Goal: Information Seeking & Learning: Learn about a topic

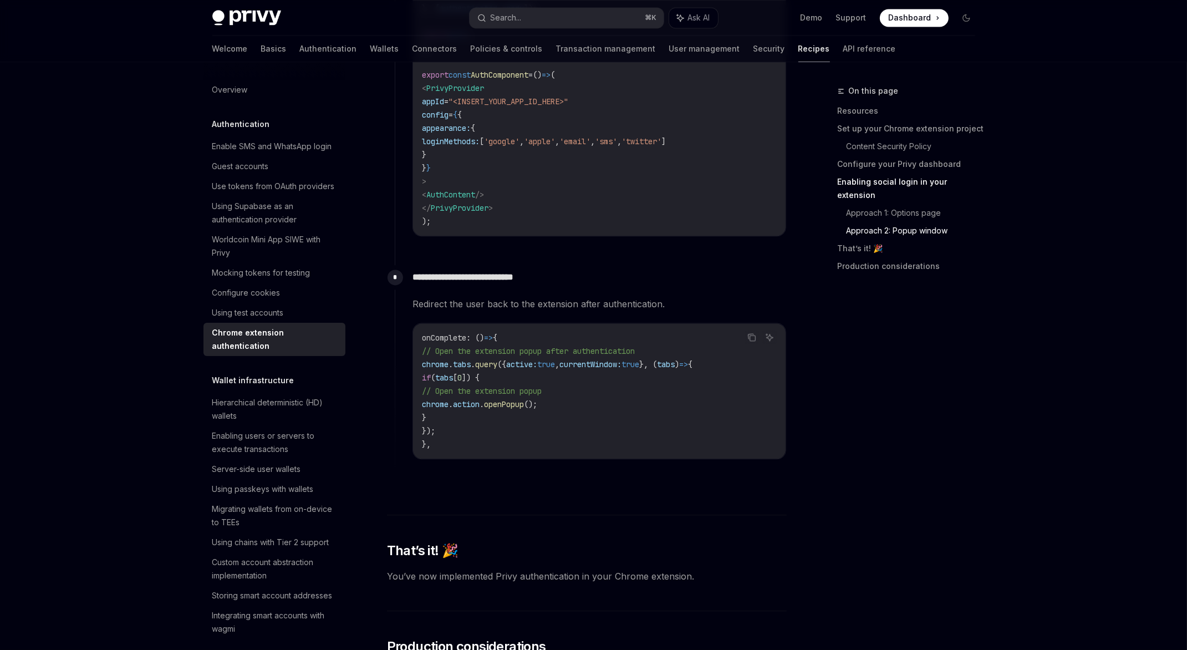
scroll to position [2915, 0]
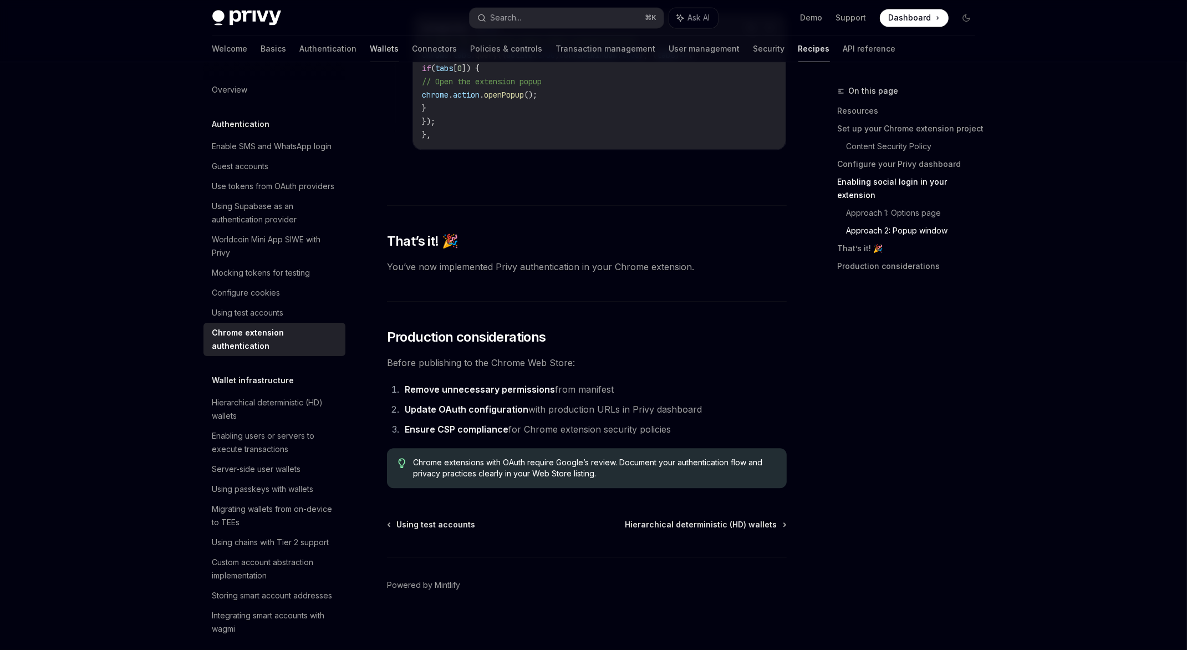
click at [371, 50] on link "Wallets" at bounding box center [385, 48] width 29 height 27
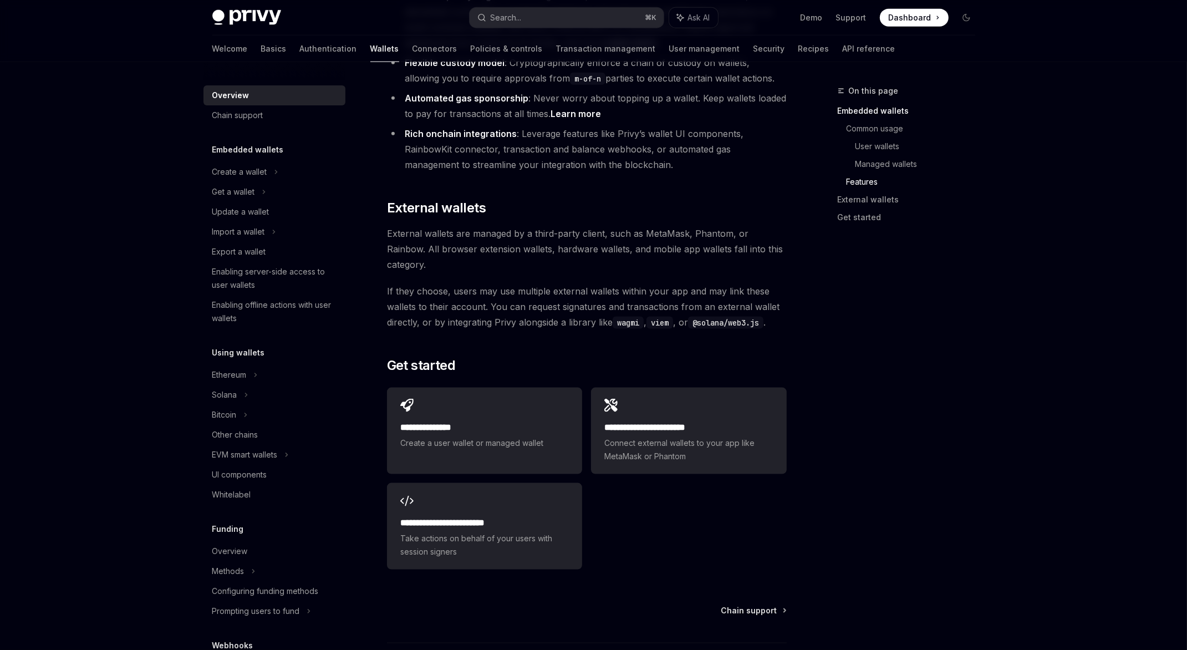
scroll to position [1557, 0]
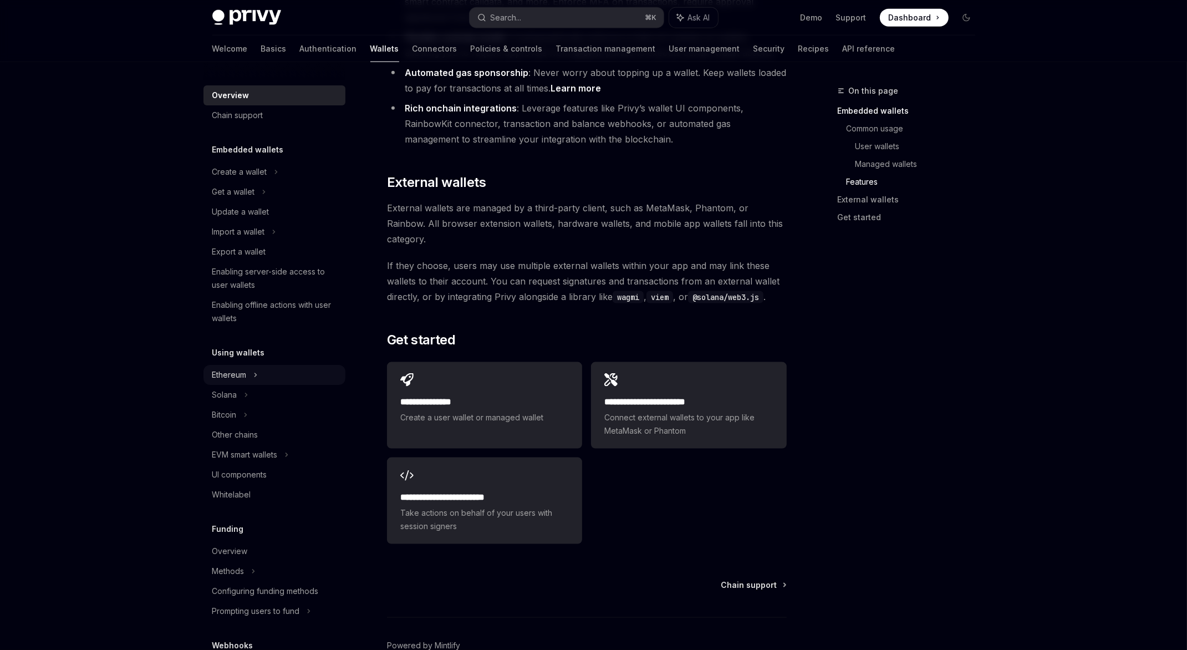
click at [247, 179] on div "Ethereum" at bounding box center [239, 171] width 55 height 13
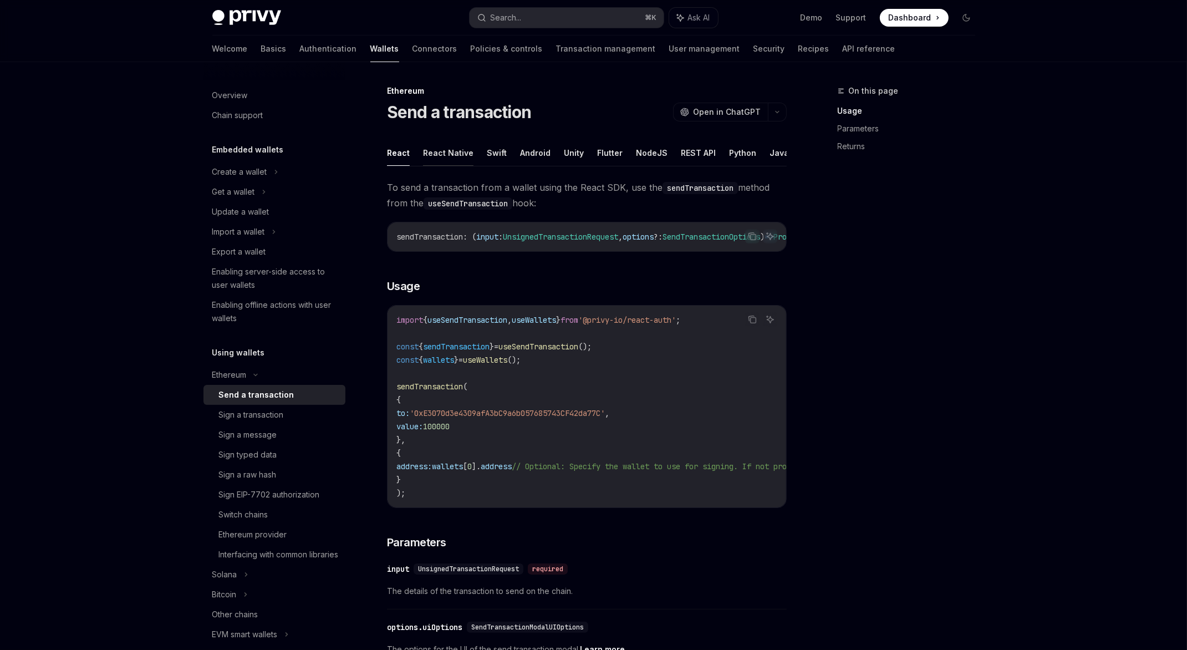
click at [445, 159] on button "React Native" at bounding box center [448, 153] width 50 height 26
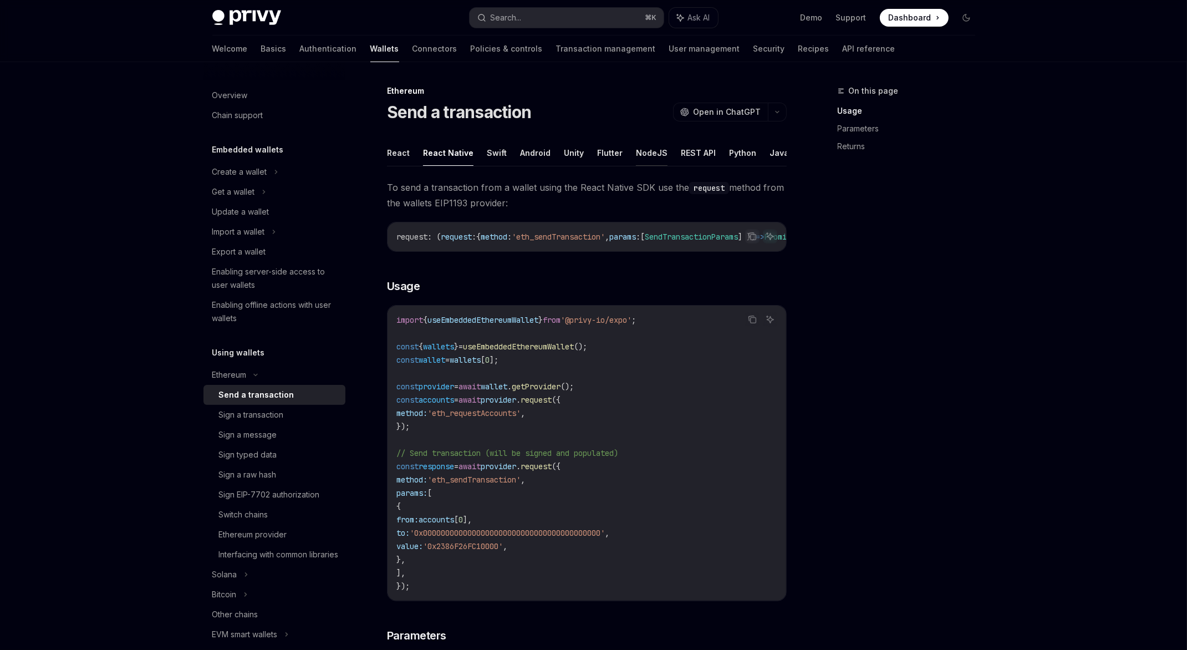
click at [647, 158] on button "NodeJS" at bounding box center [652, 153] width 32 height 26
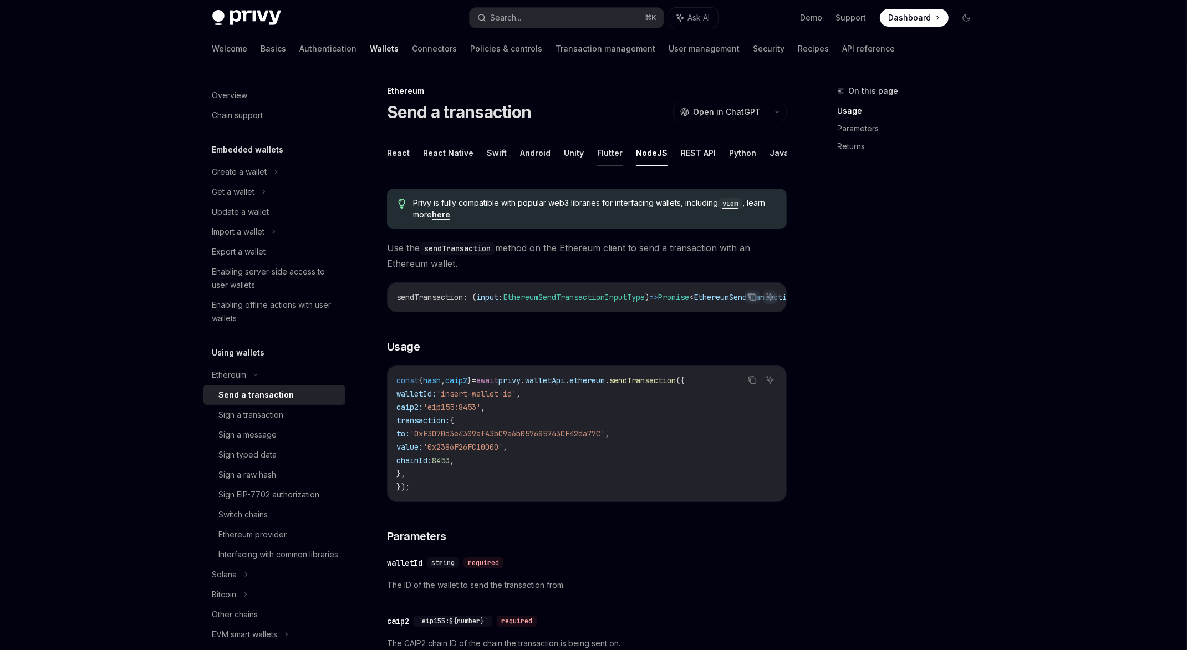
click at [600, 153] on button "Flutter" at bounding box center [610, 153] width 26 height 26
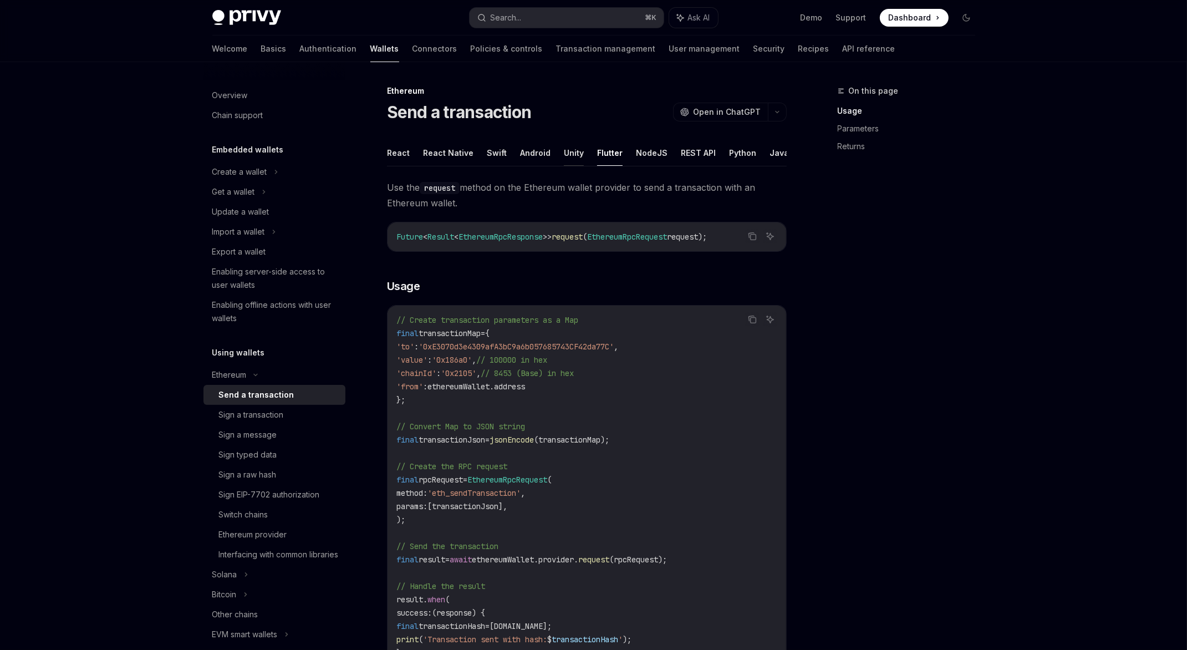
click at [567, 153] on button "Unity" at bounding box center [574, 153] width 20 height 26
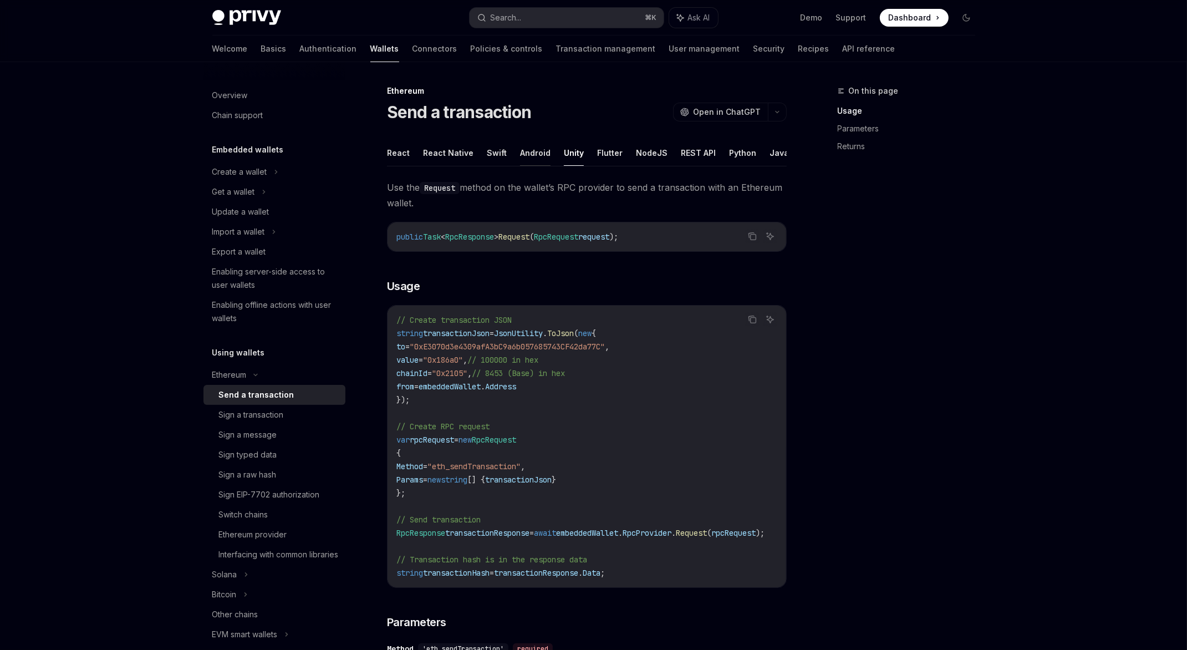
click at [523, 155] on button "Android" at bounding box center [535, 153] width 31 height 26
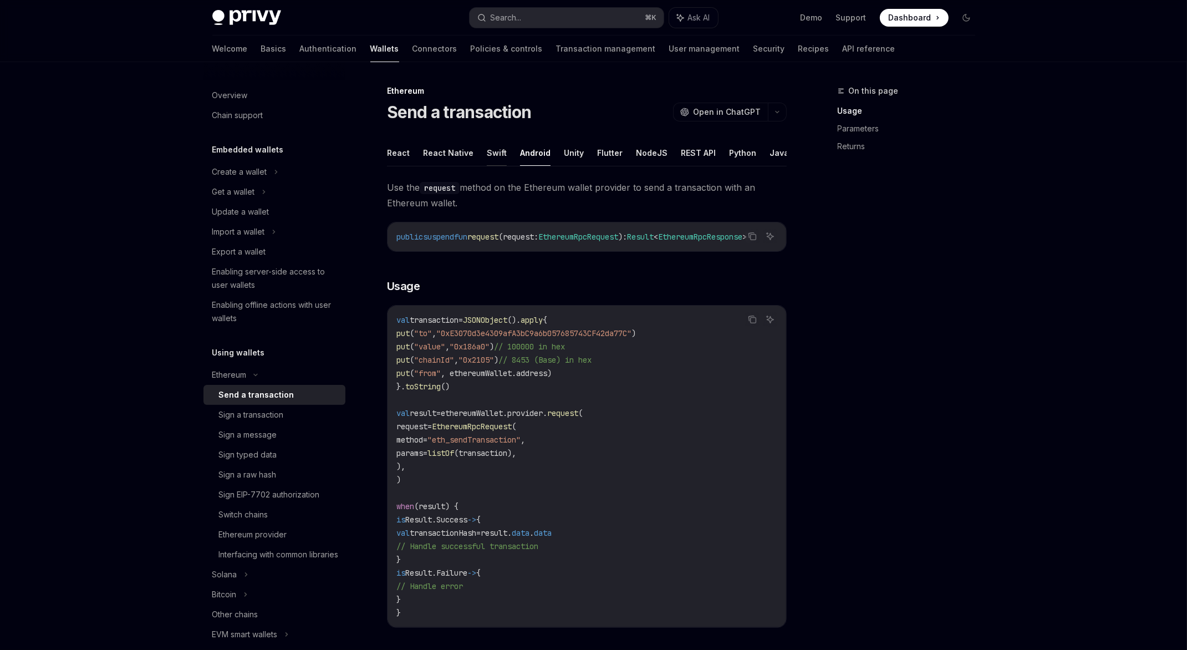
click at [487, 156] on button "Swift" at bounding box center [497, 153] width 20 height 26
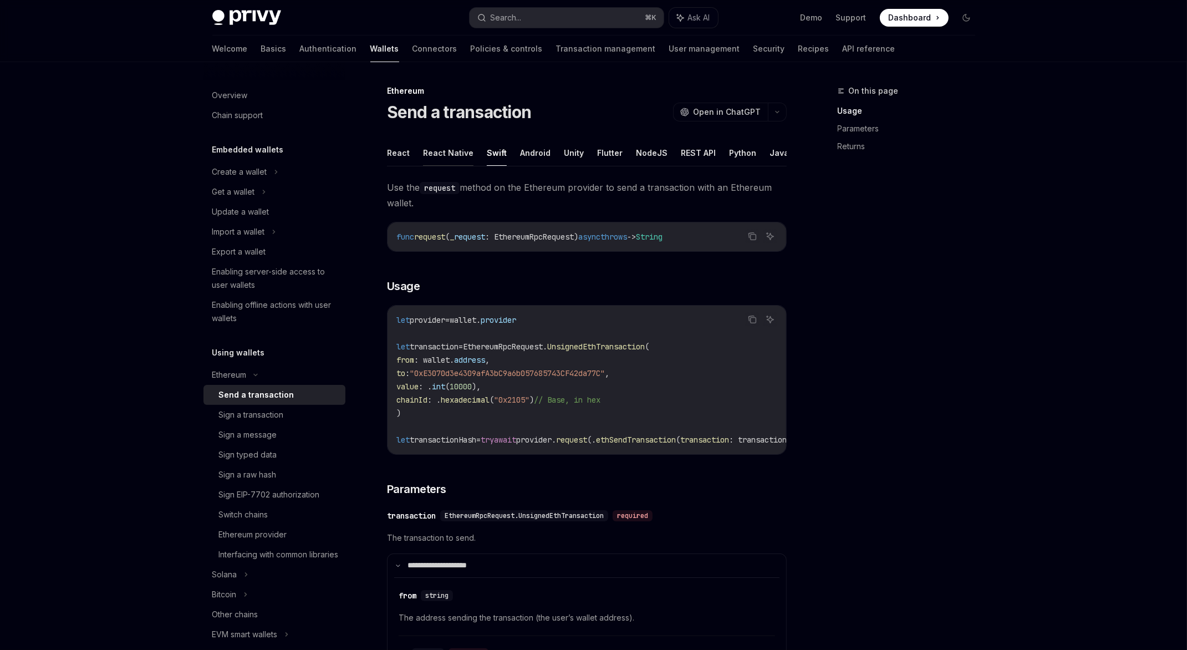
click at [447, 156] on button "React Native" at bounding box center [448, 153] width 50 height 26
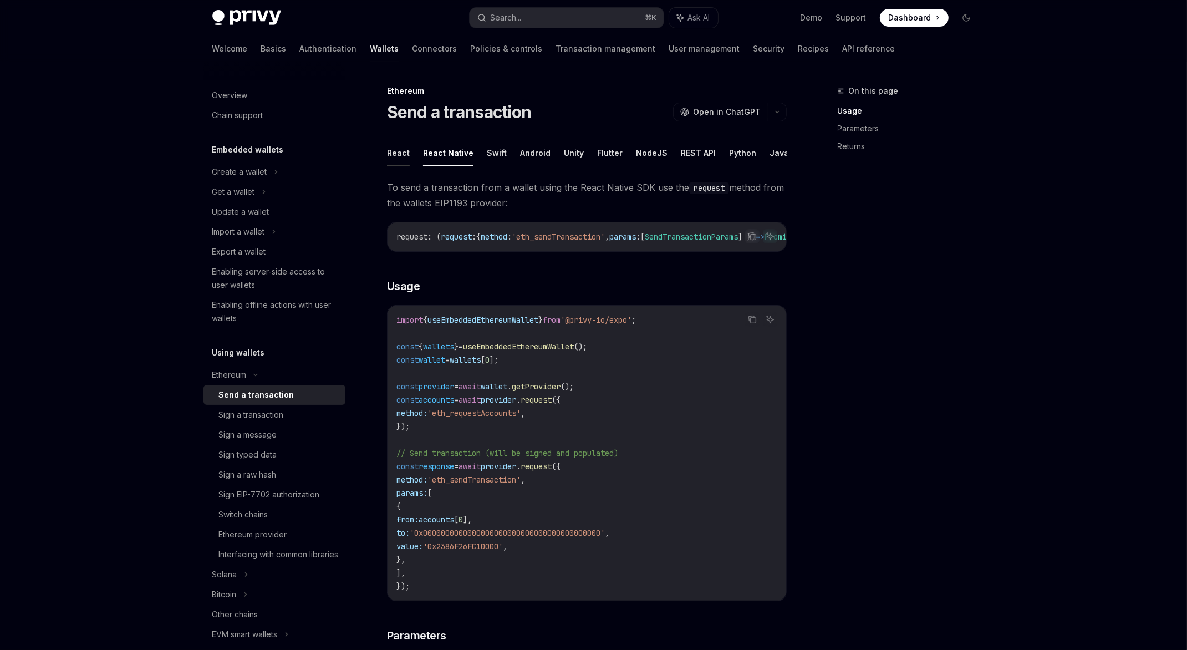
click at [398, 158] on button "React" at bounding box center [398, 153] width 23 height 26
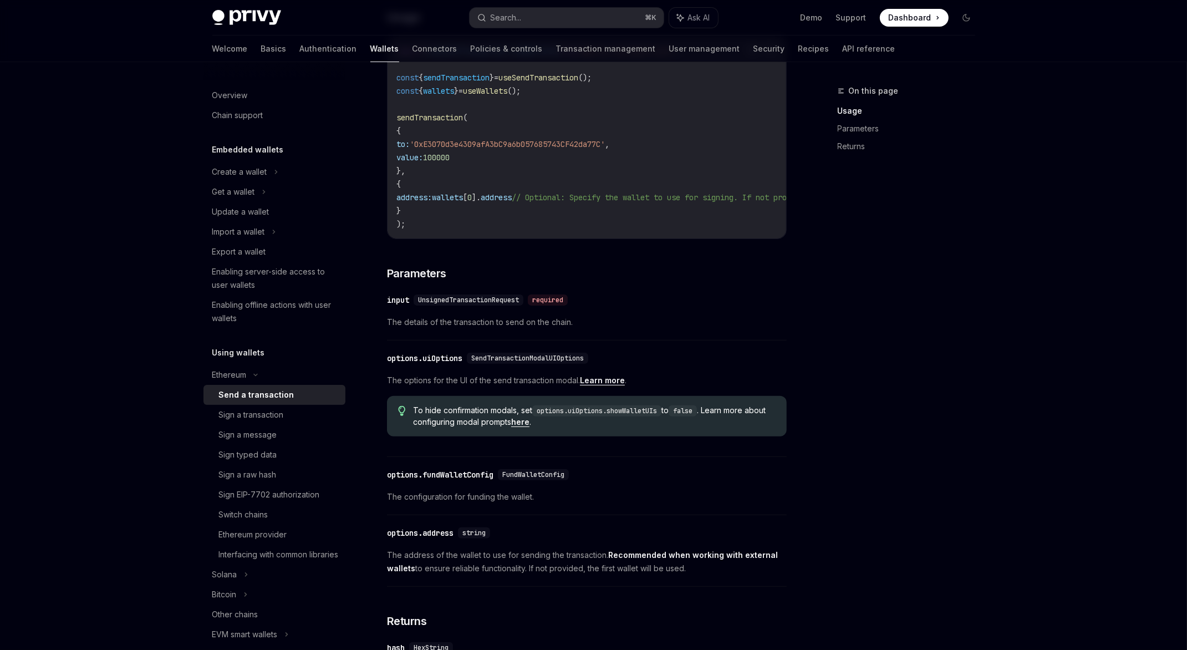
scroll to position [382, 0]
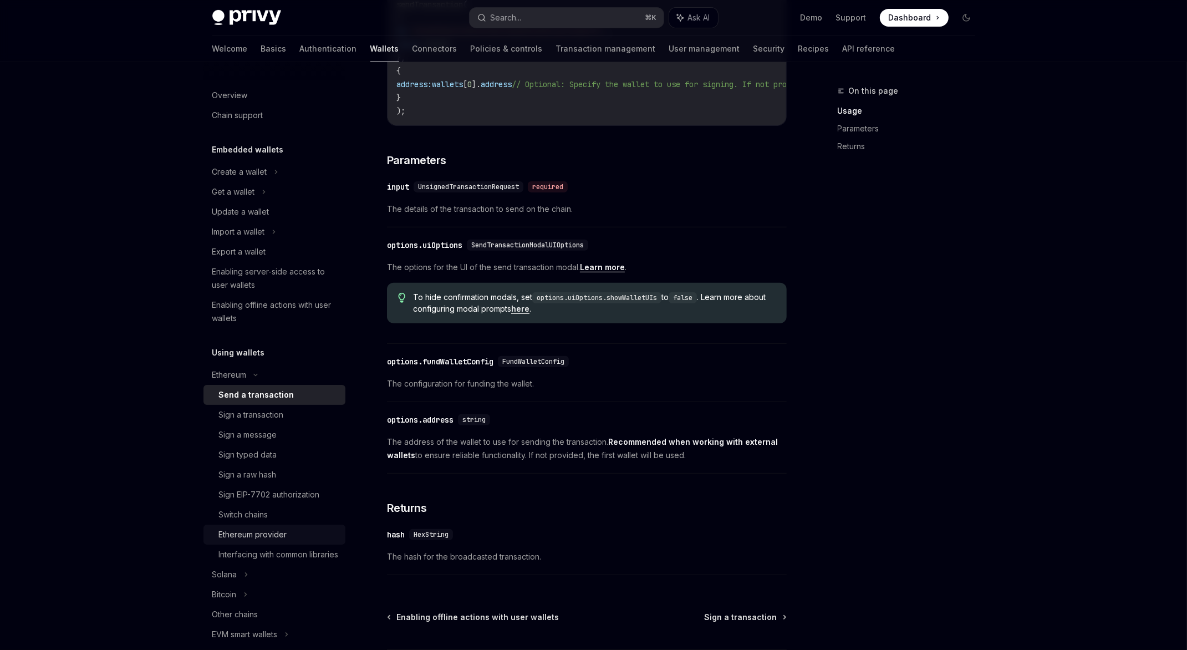
click at [231, 534] on div "Ethereum provider" at bounding box center [253, 534] width 68 height 13
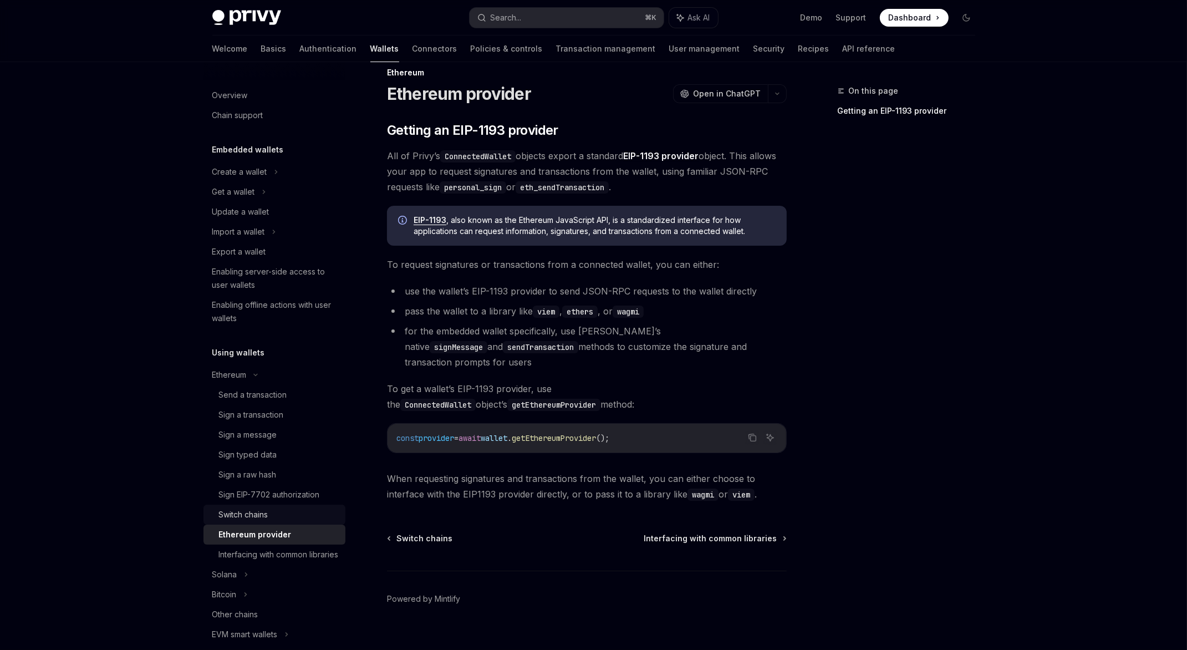
click at [235, 521] on div "Switch chains" at bounding box center [243, 514] width 49 height 13
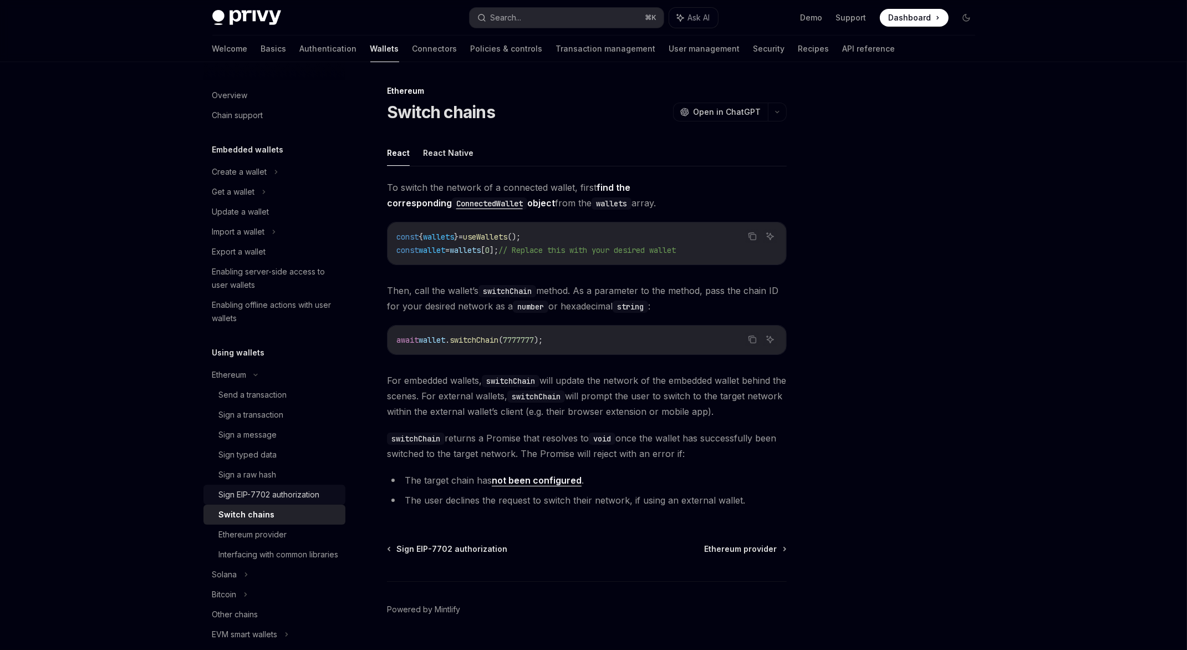
click at [260, 497] on div "Sign EIP-7702 authorization" at bounding box center [269, 494] width 101 height 13
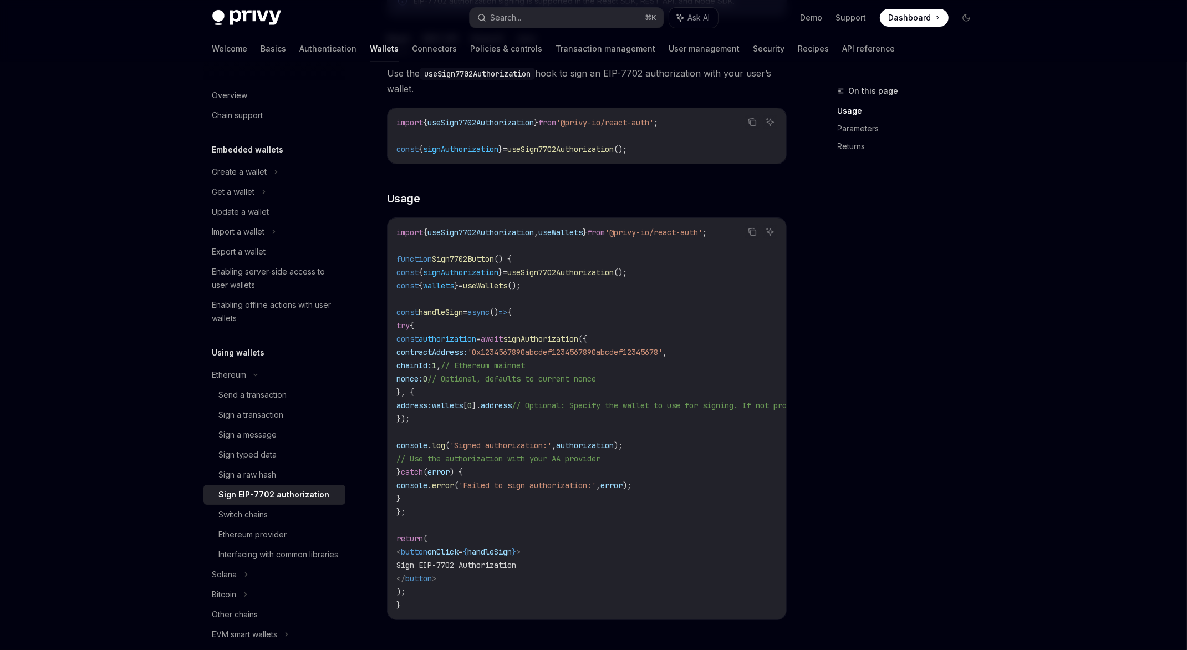
scroll to position [297, 0]
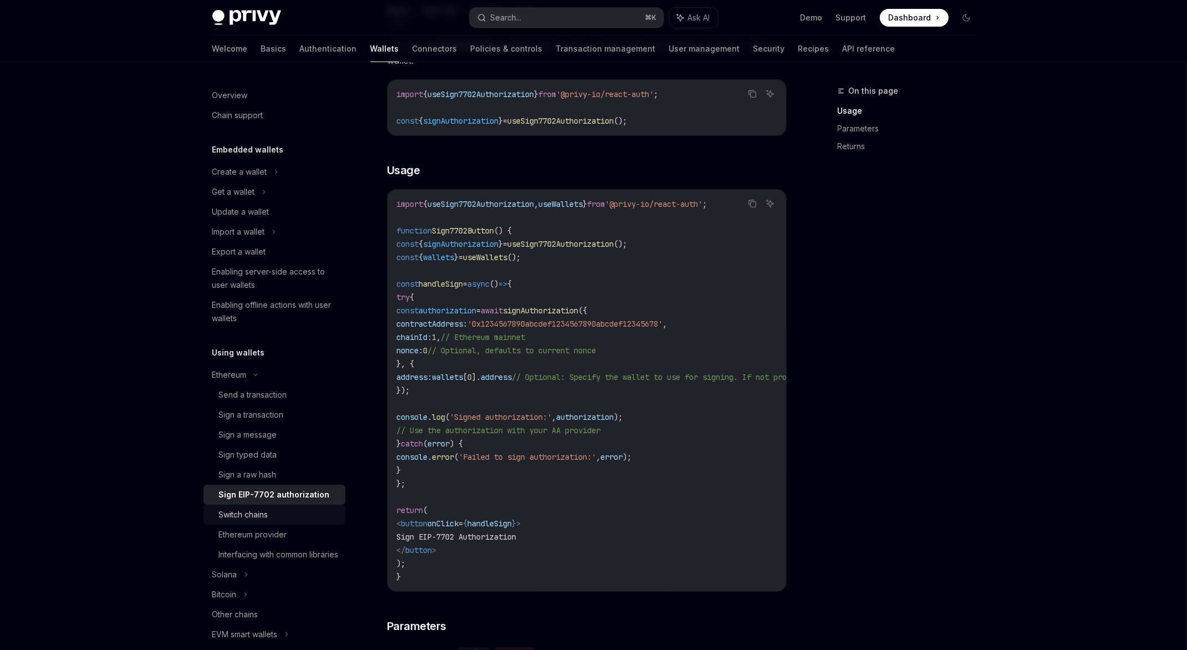
click at [269, 514] on div "Switch chains" at bounding box center [279, 514] width 120 height 13
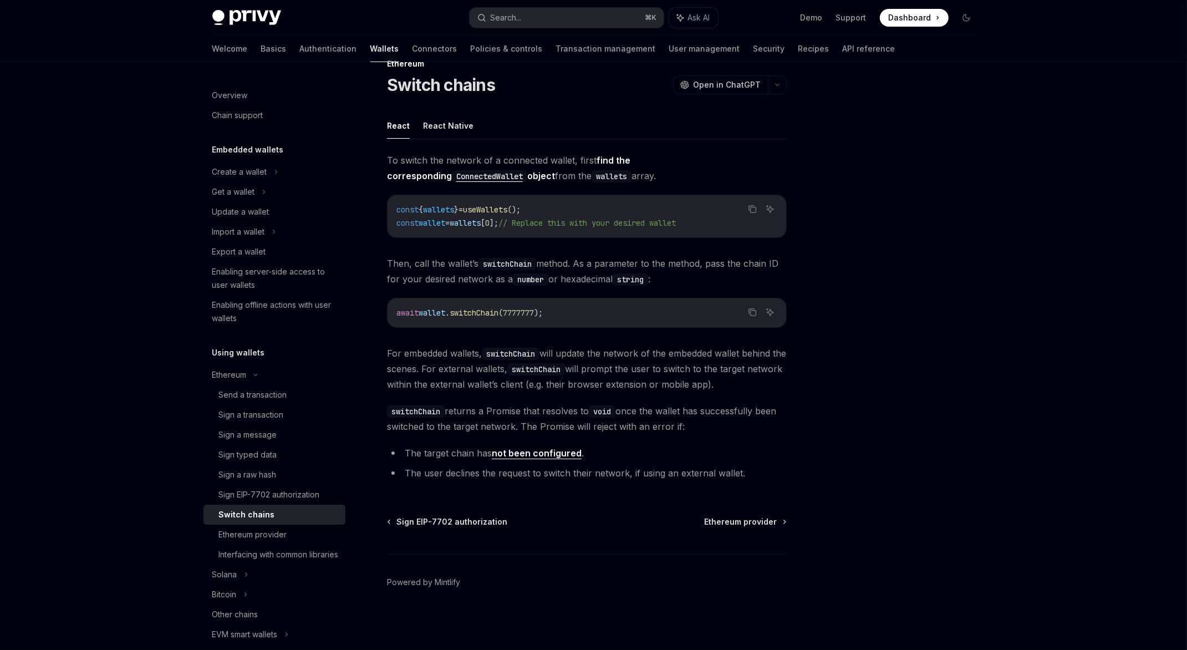
scroll to position [25, 0]
click at [248, 507] on link "Switch chains" at bounding box center [275, 515] width 142 height 20
click at [249, 500] on div "Sign EIP-7702 authorization" at bounding box center [269, 494] width 101 height 13
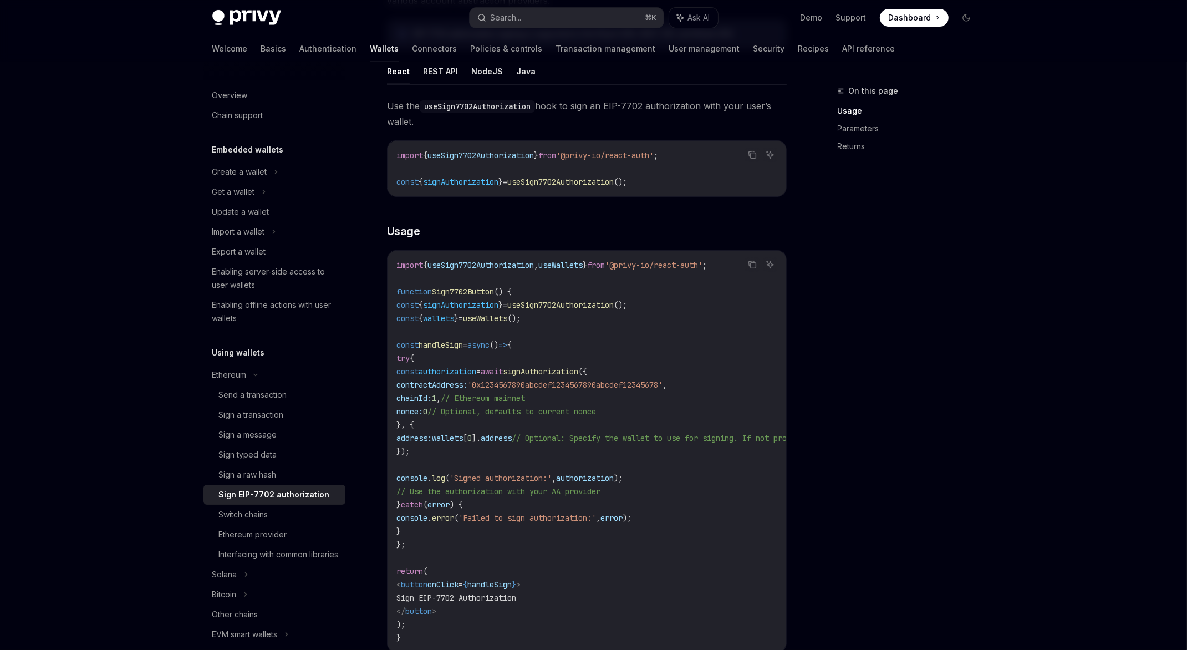
scroll to position [246, 0]
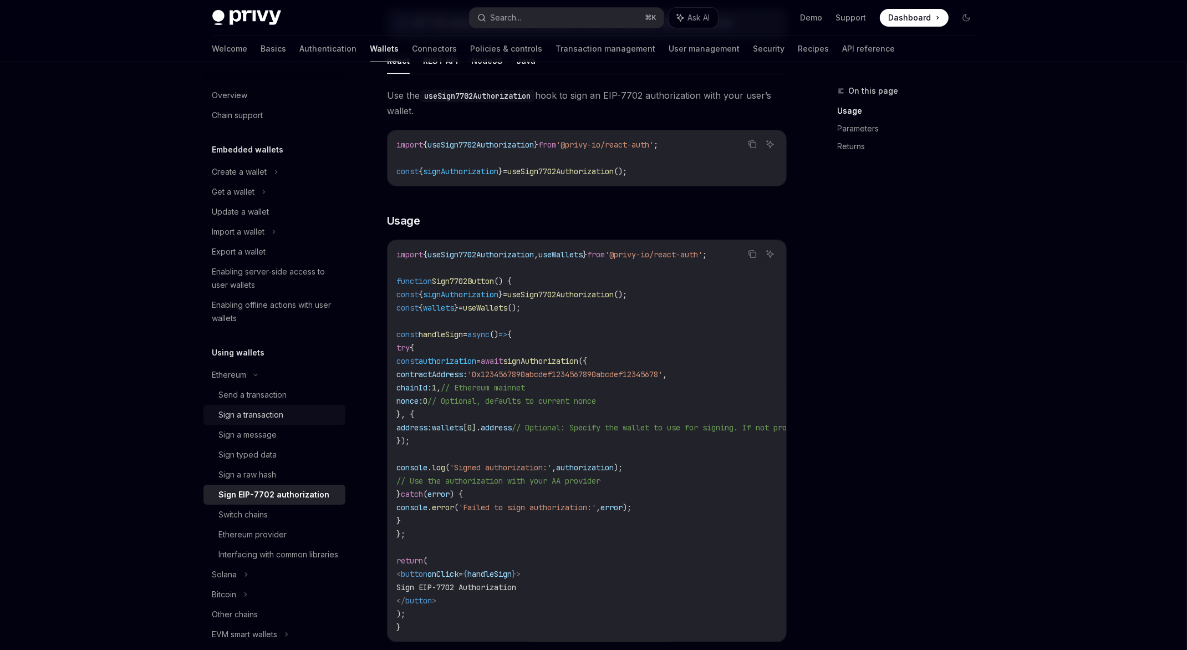
click at [255, 415] on div "Sign a transaction" at bounding box center [251, 414] width 65 height 13
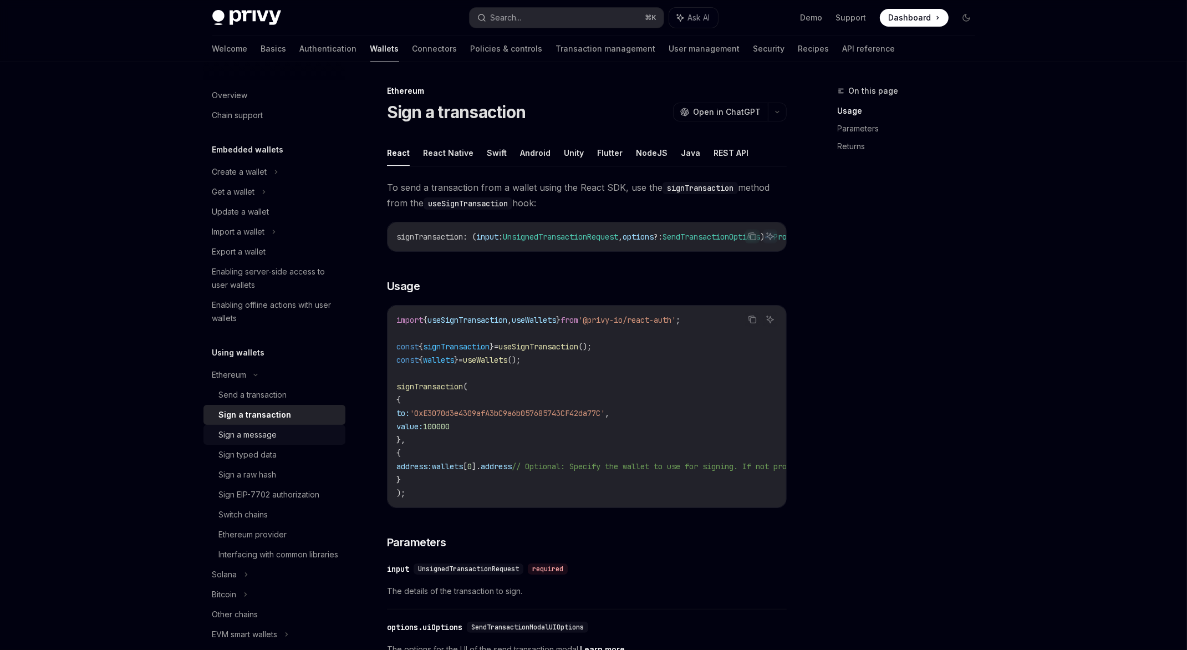
click at [254, 432] on div "Sign a message" at bounding box center [248, 434] width 58 height 13
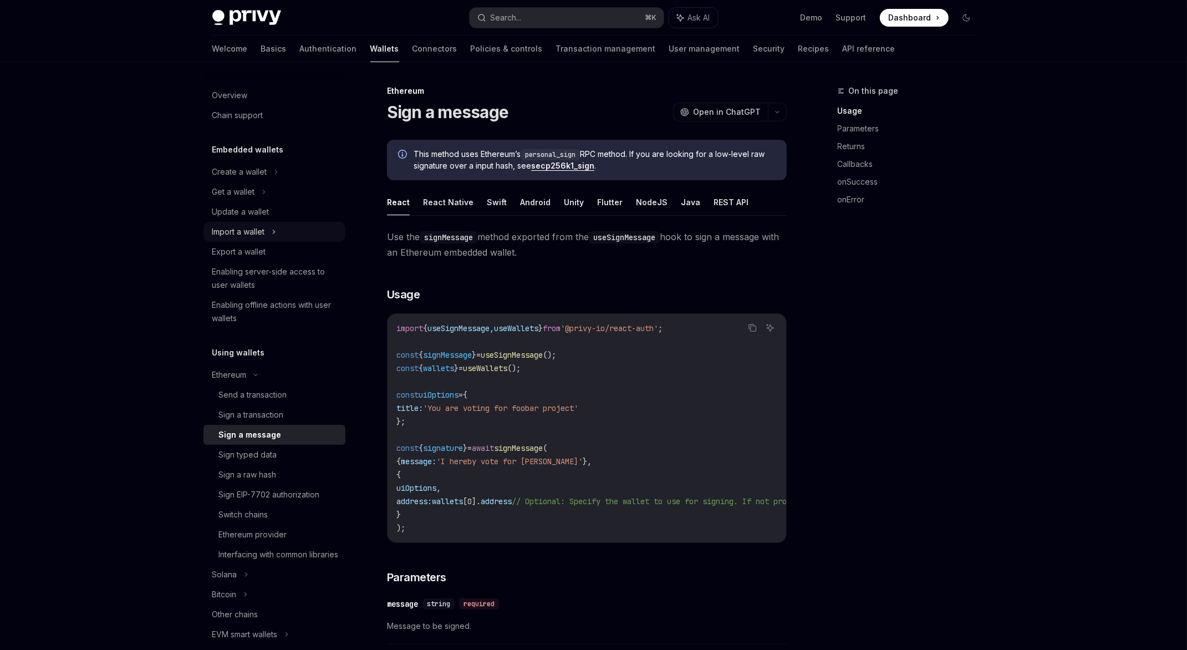
click at [238, 234] on div "Import a wallet" at bounding box center [238, 231] width 53 height 13
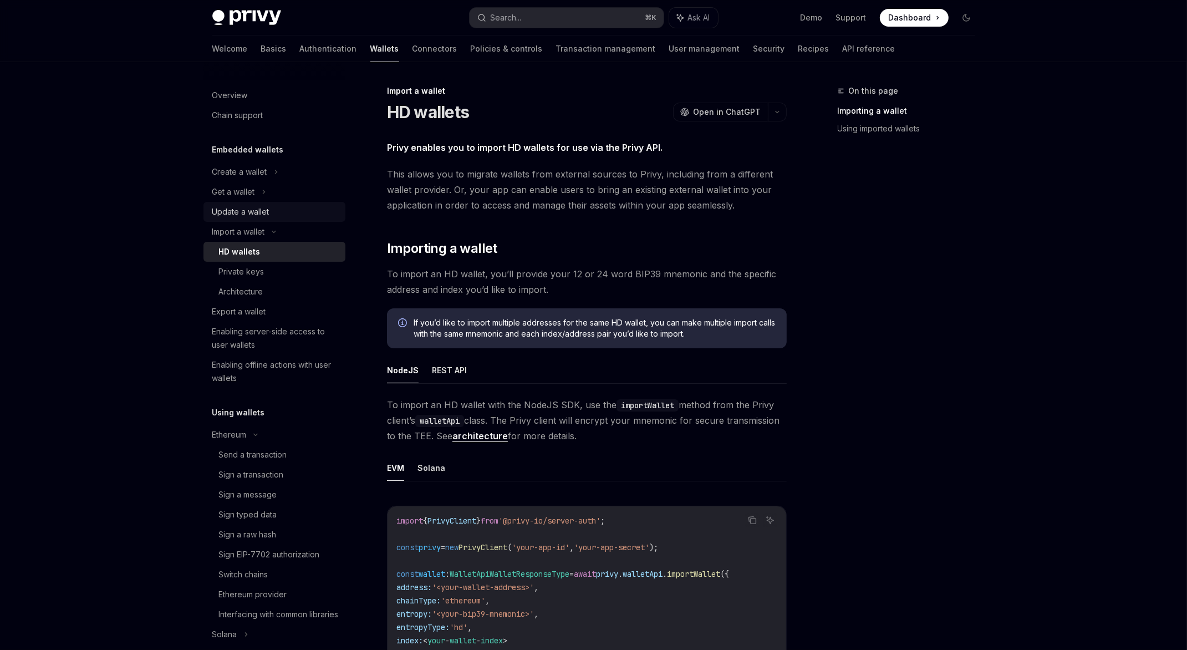
click at [237, 213] on div "Update a wallet" at bounding box center [240, 211] width 57 height 13
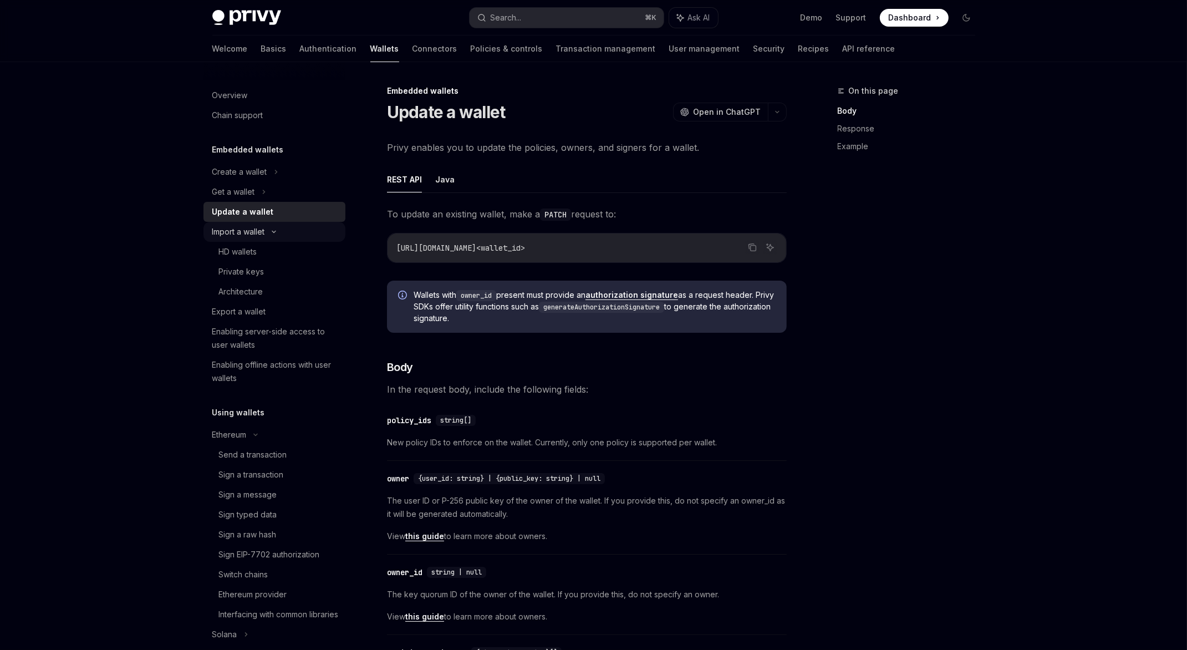
click at [234, 238] on div "Import a wallet" at bounding box center [238, 231] width 53 height 13
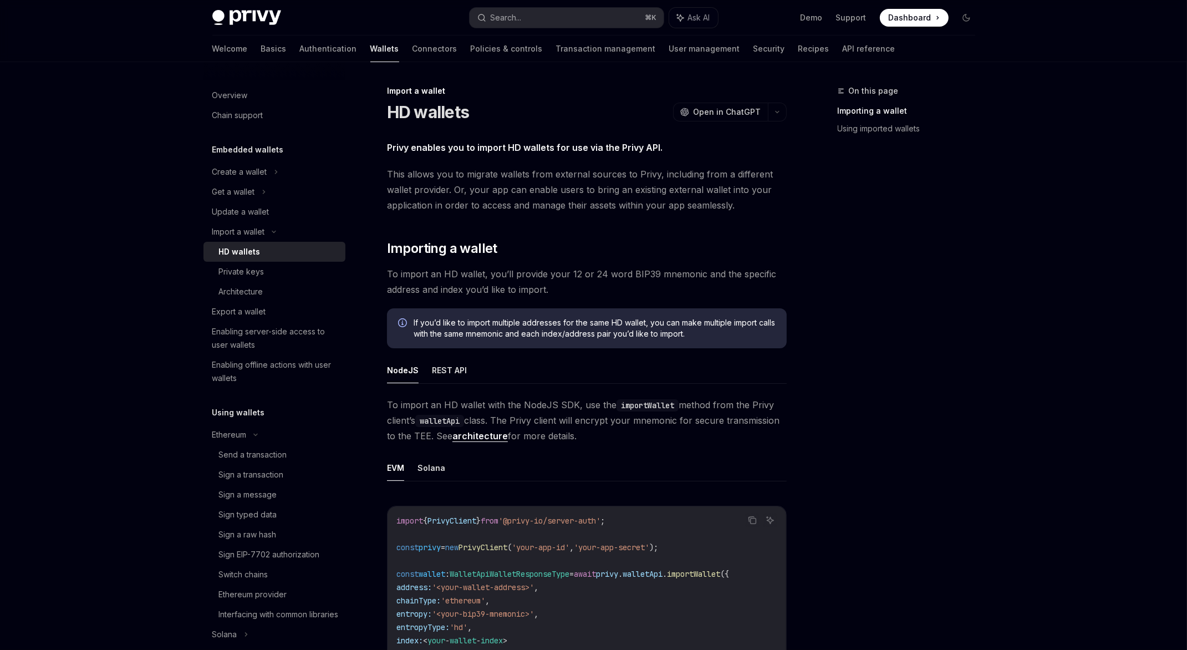
scroll to position [283, 0]
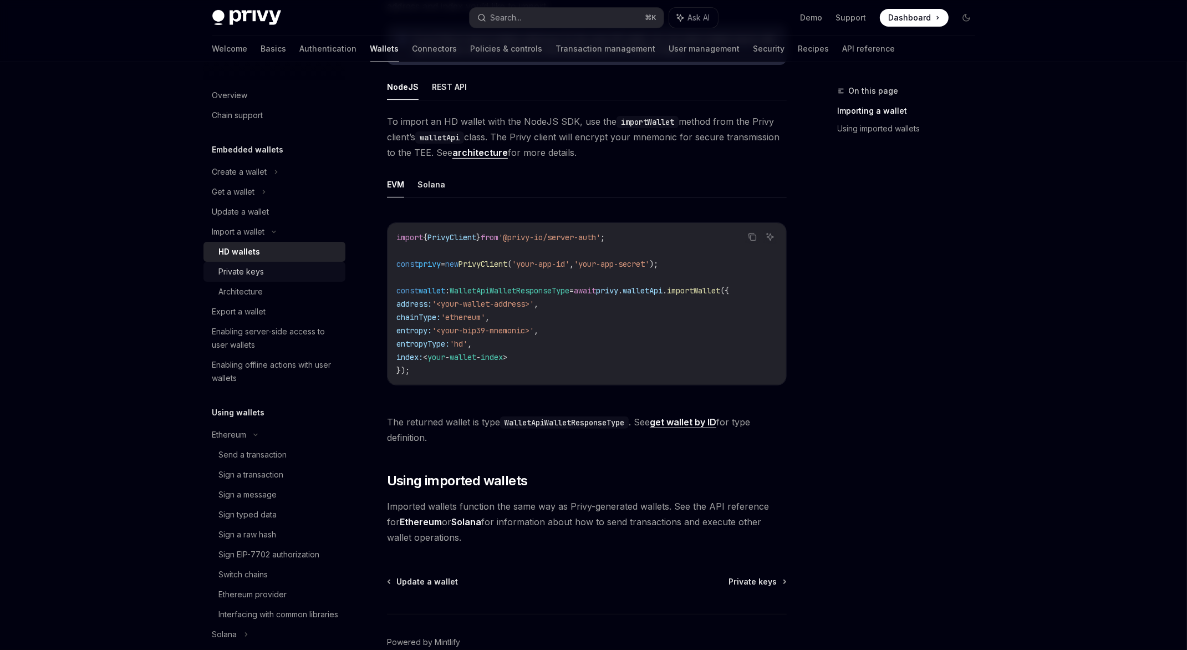
click at [241, 268] on div "Private keys" at bounding box center [241, 271] width 45 height 13
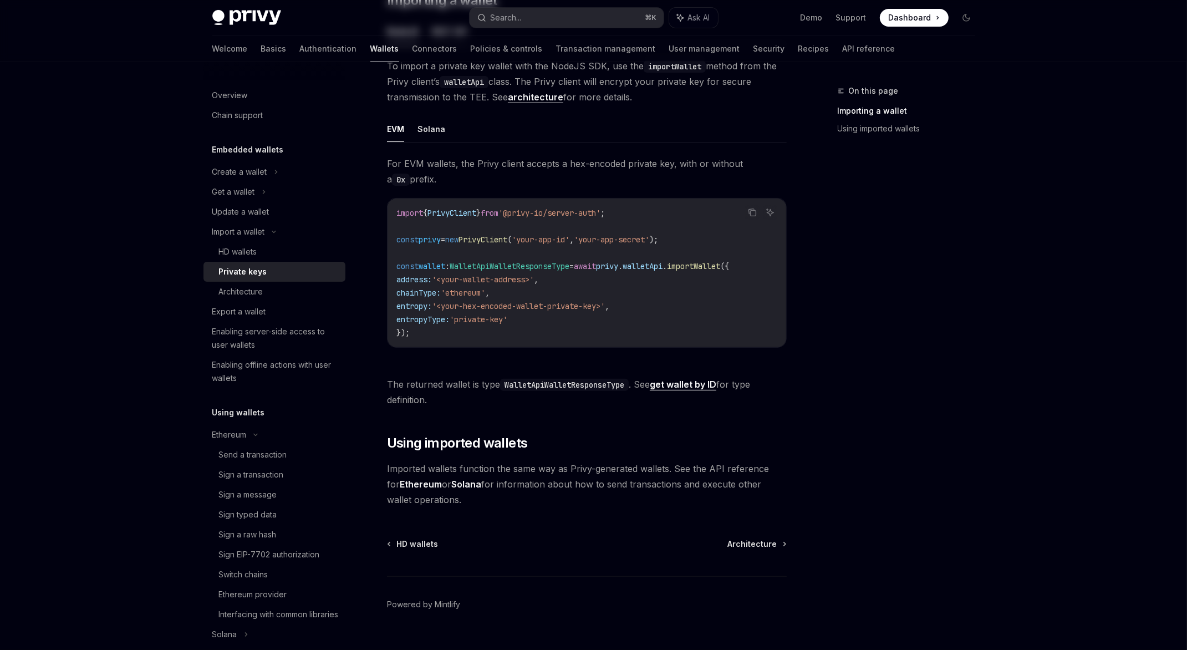
scroll to position [261, 0]
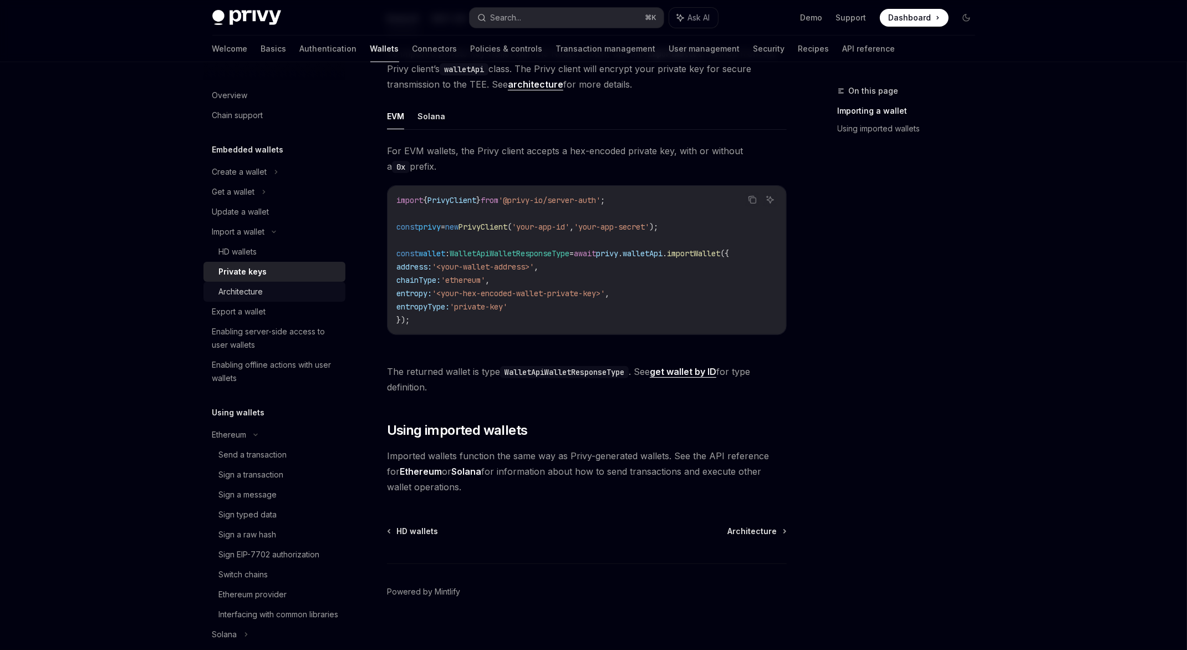
click at [251, 295] on div "Architecture" at bounding box center [241, 291] width 44 height 13
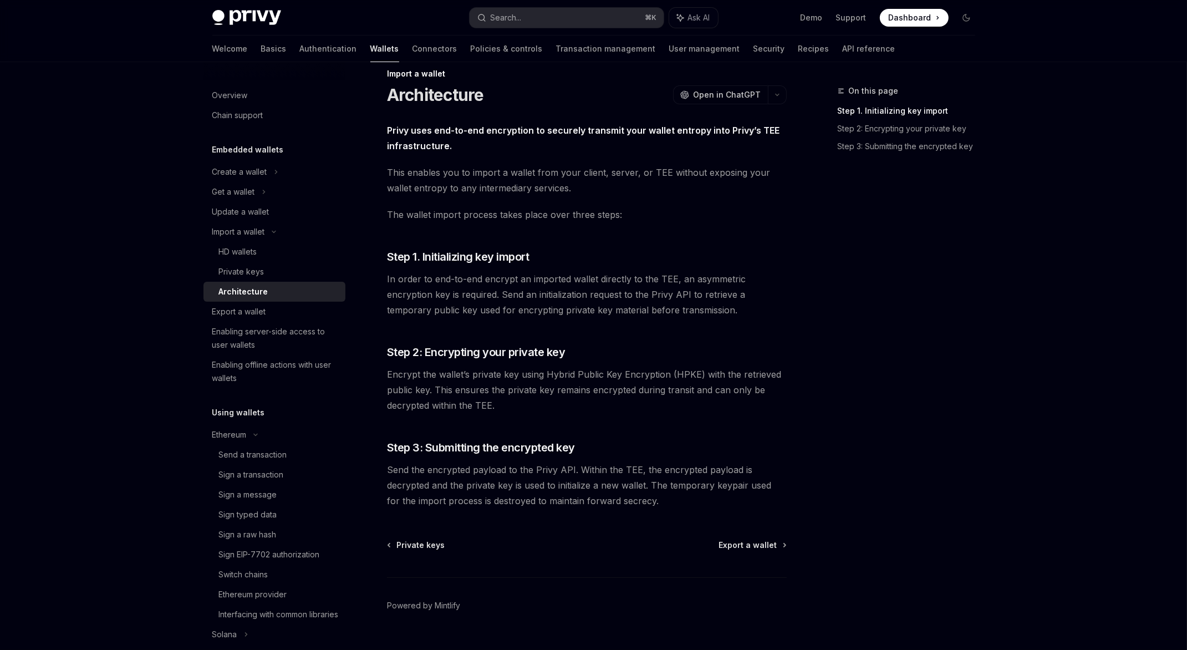
scroll to position [14, 0]
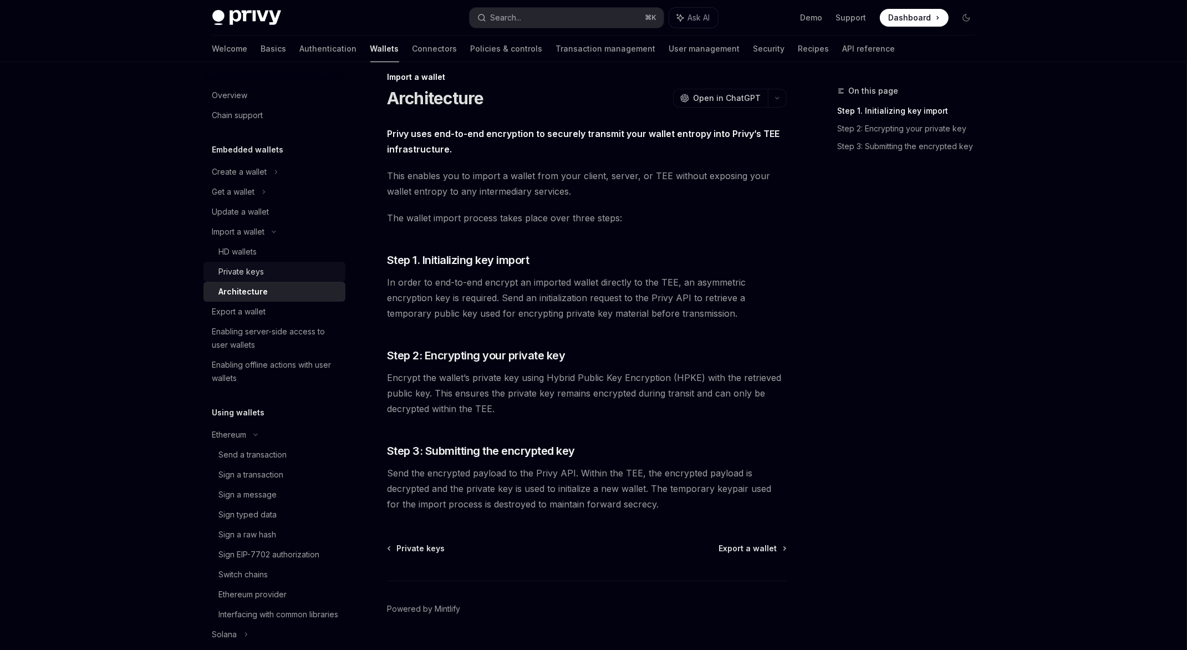
click at [242, 280] on link "Private keys" at bounding box center [275, 272] width 142 height 20
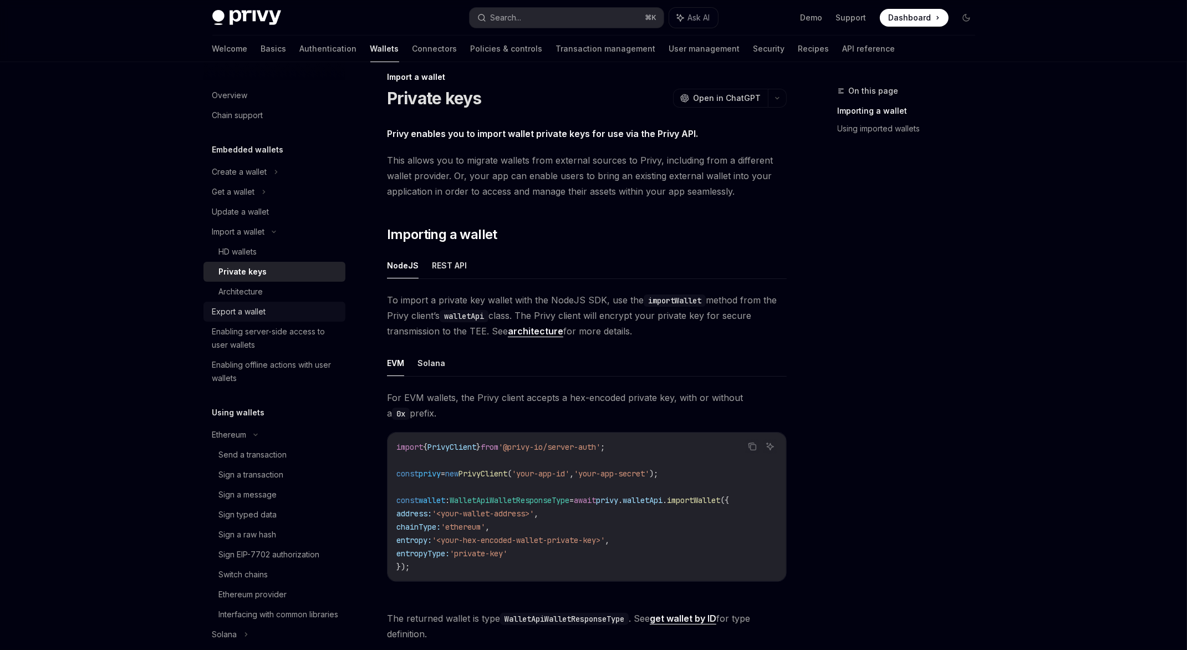
click at [258, 316] on div "Export a wallet" at bounding box center [239, 311] width 54 height 13
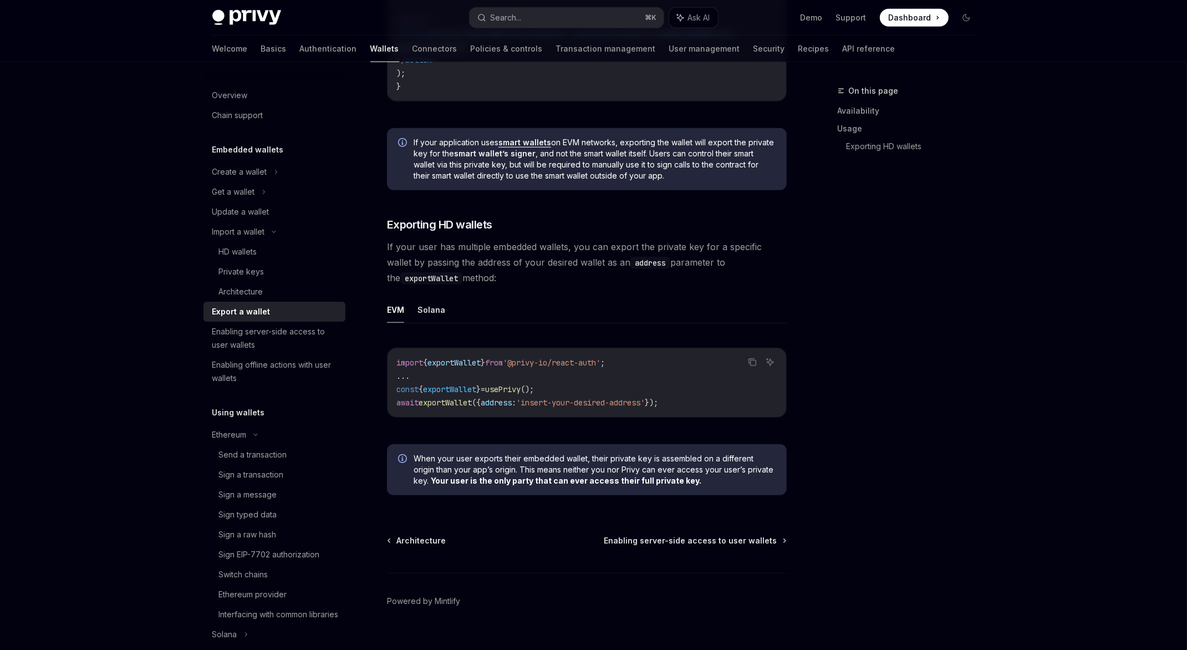
scroll to position [956, 0]
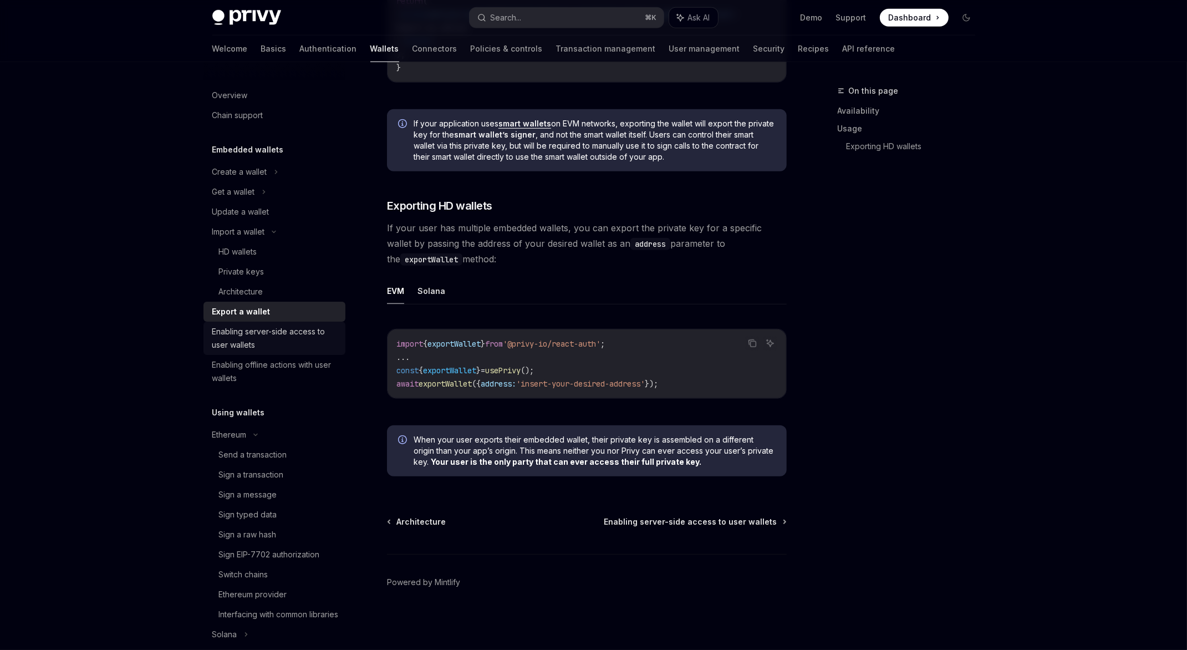
click at [237, 348] on div "Enabling server-side access to user wallets" at bounding box center [275, 338] width 126 height 27
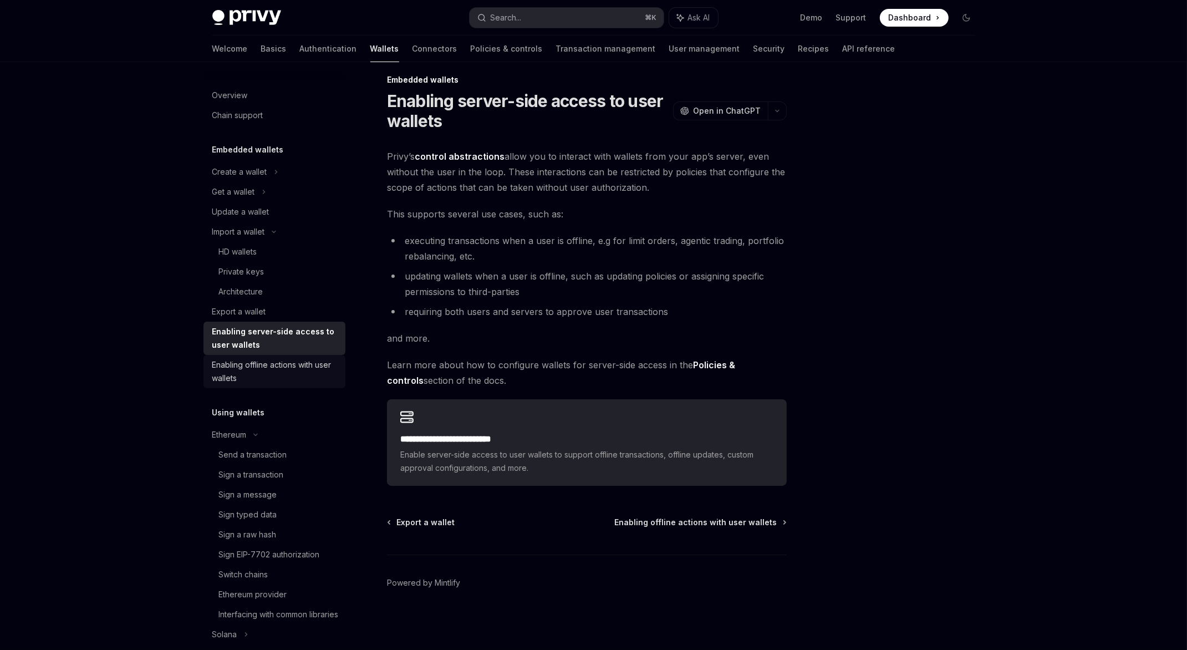
click at [253, 368] on div "Enabling offline actions with user wallets" at bounding box center [275, 371] width 126 height 27
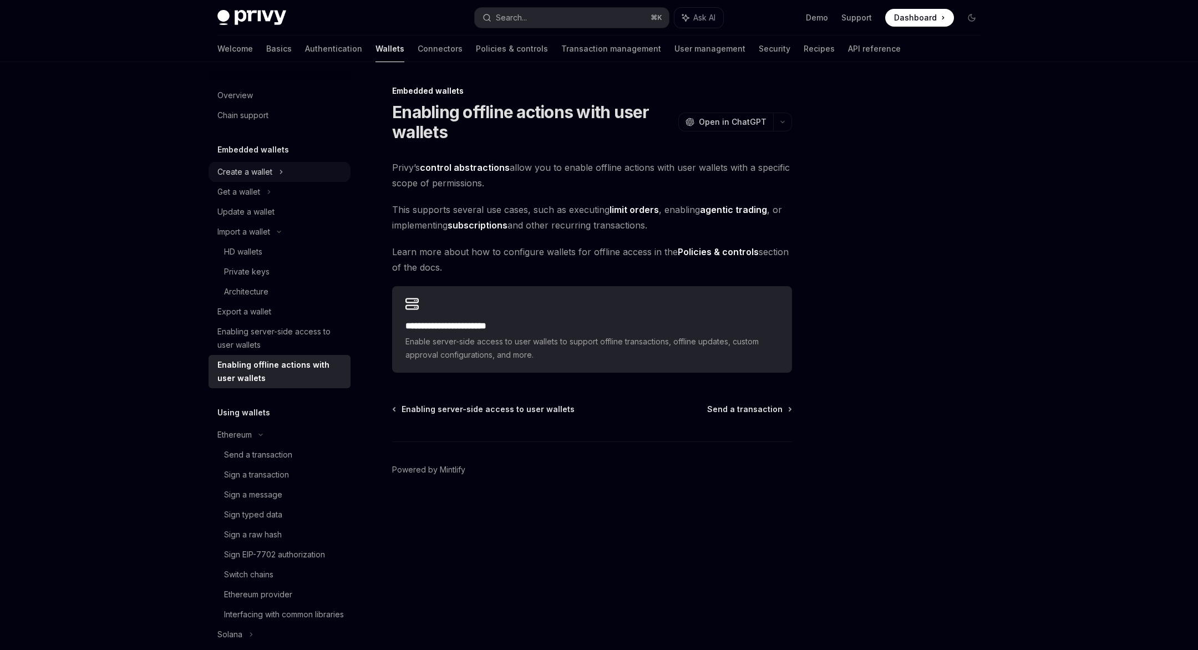
click at [245, 175] on div "Create a wallet" at bounding box center [244, 171] width 55 height 13
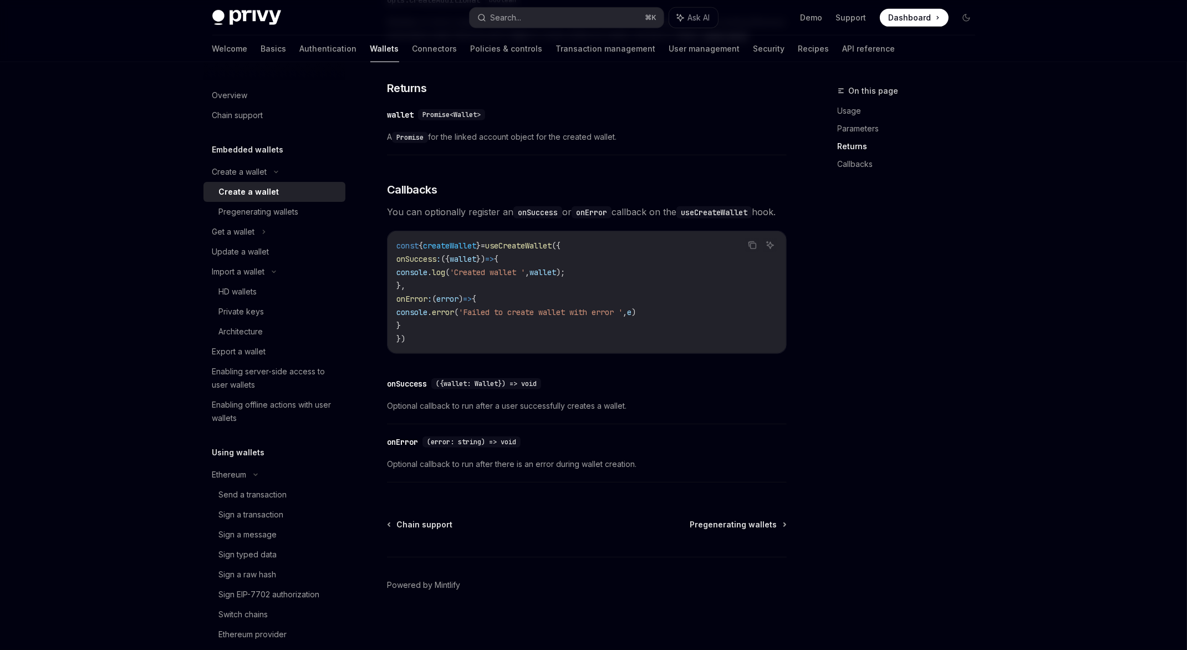
scroll to position [672, 0]
click at [260, 211] on div "Pregenerating wallets" at bounding box center [259, 211] width 80 height 13
type textarea "*"
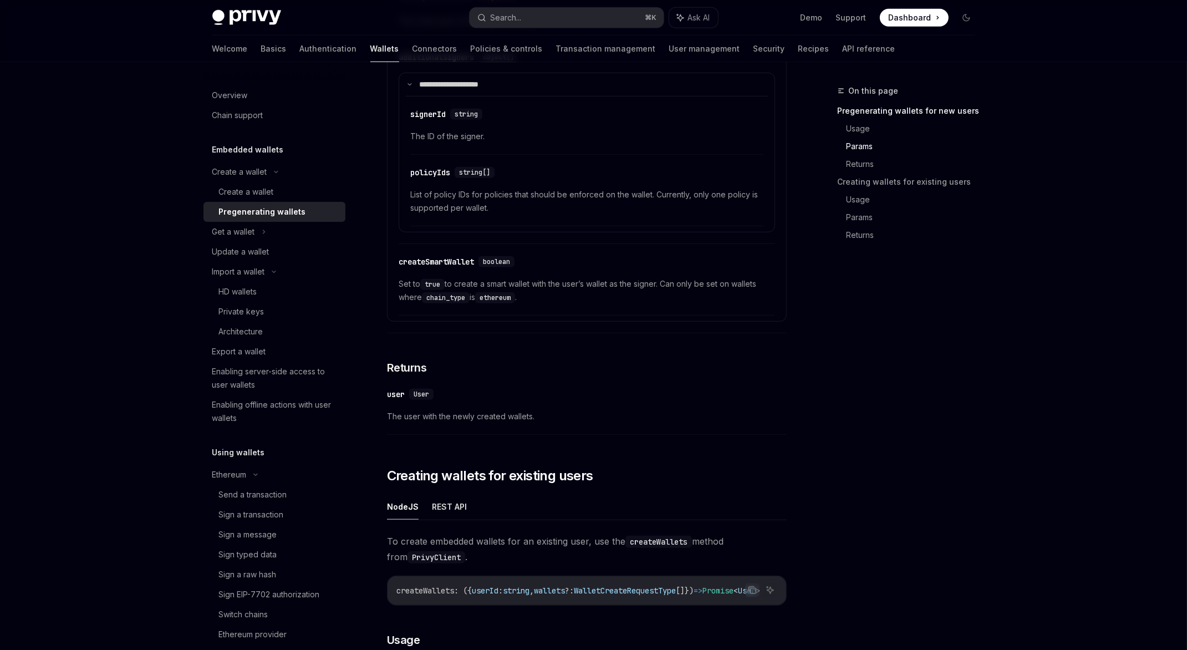
scroll to position [759, 0]
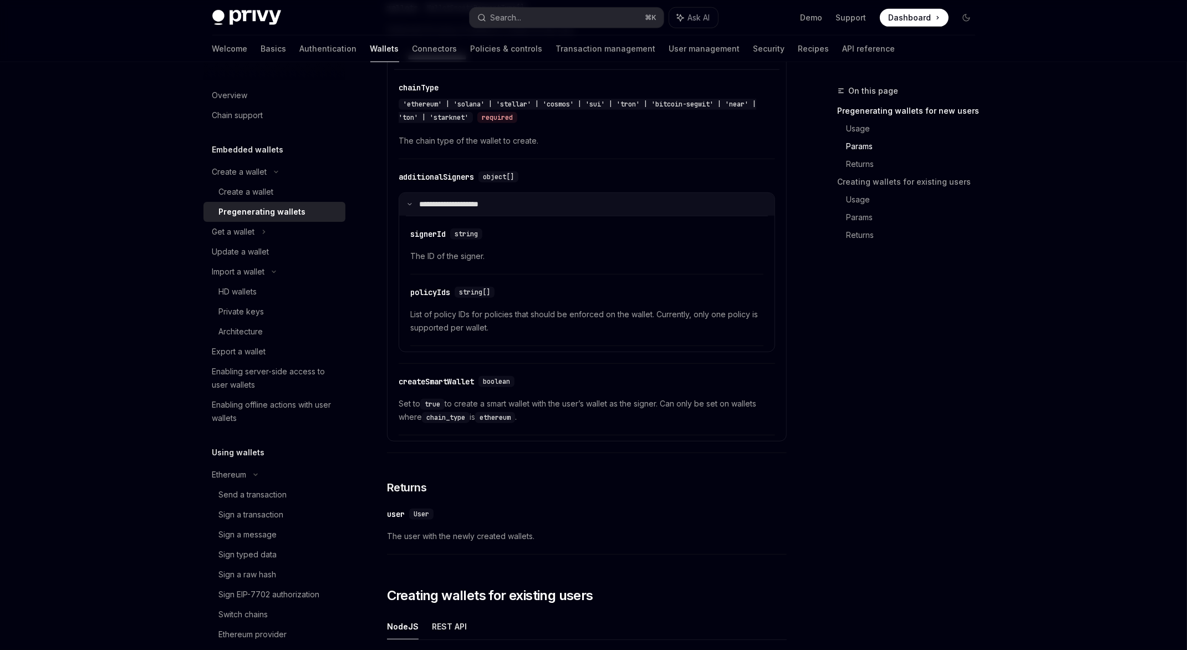
click at [476, 196] on summary "**********" at bounding box center [586, 204] width 375 height 23
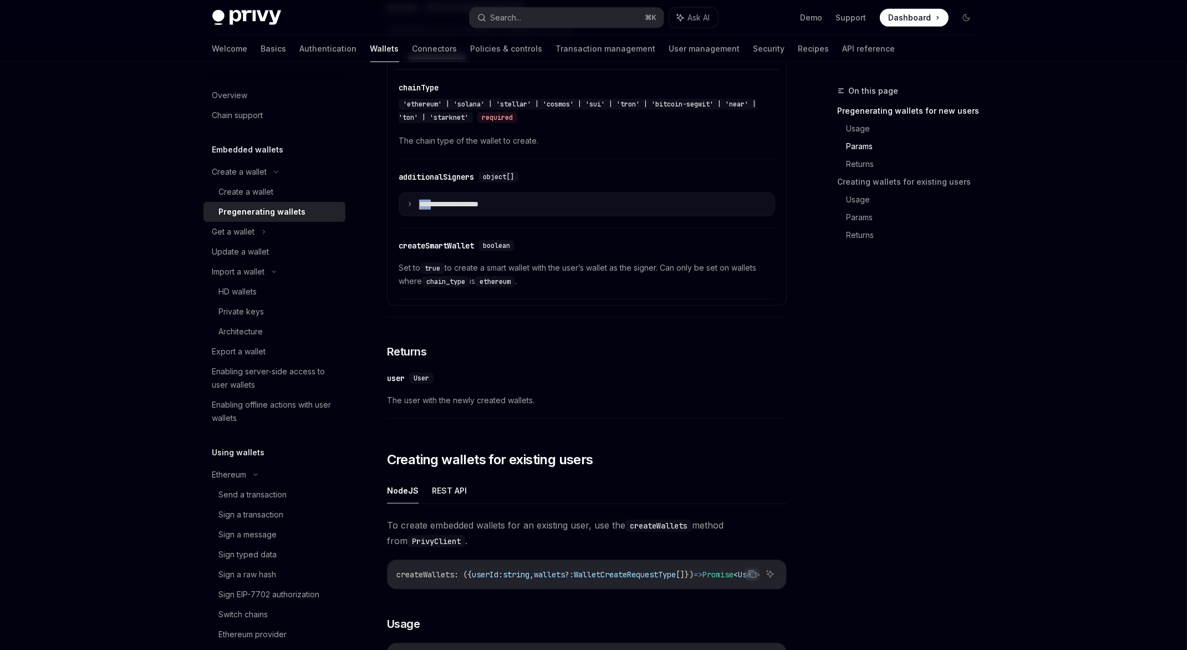
click at [476, 196] on summary "**********" at bounding box center [586, 204] width 375 height 23
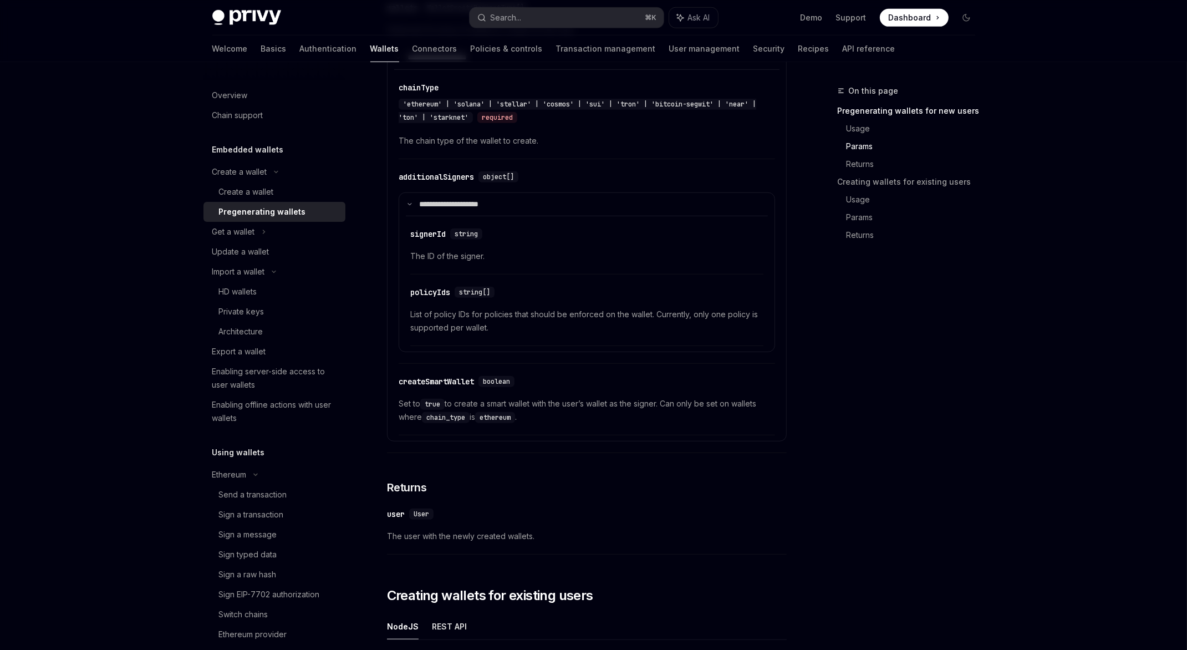
click at [476, 261] on span "The ID of the signer." at bounding box center [586, 256] width 353 height 13
click at [479, 256] on span "The ID of the signer." at bounding box center [586, 256] width 353 height 13
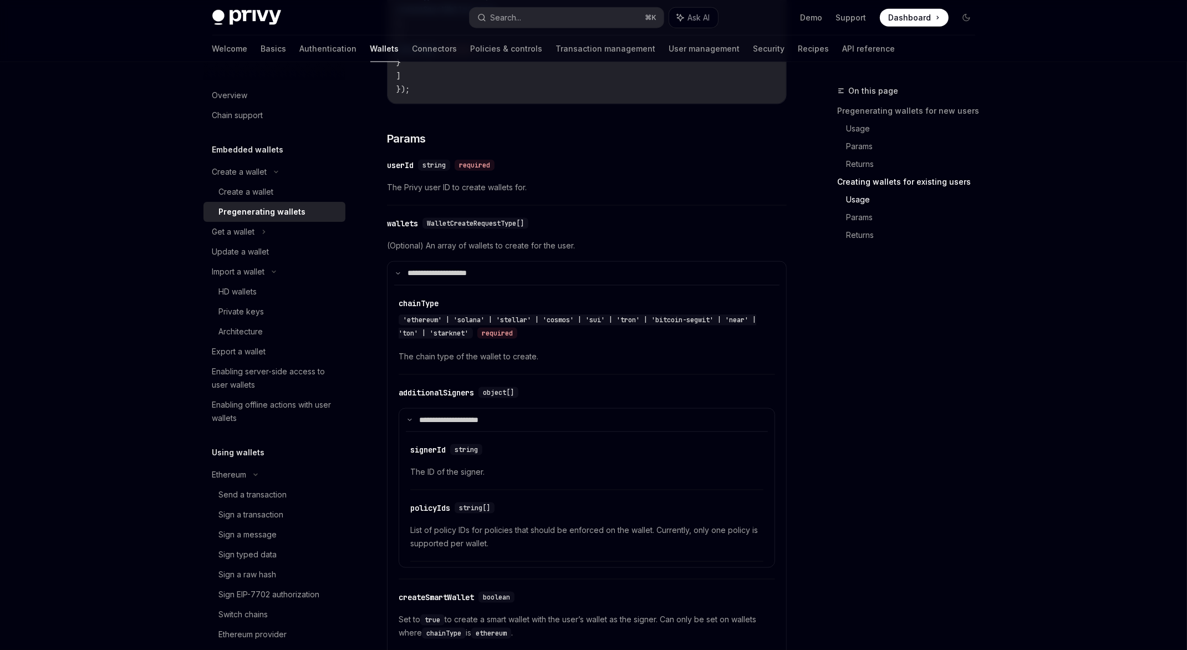
scroll to position [1770, 0]
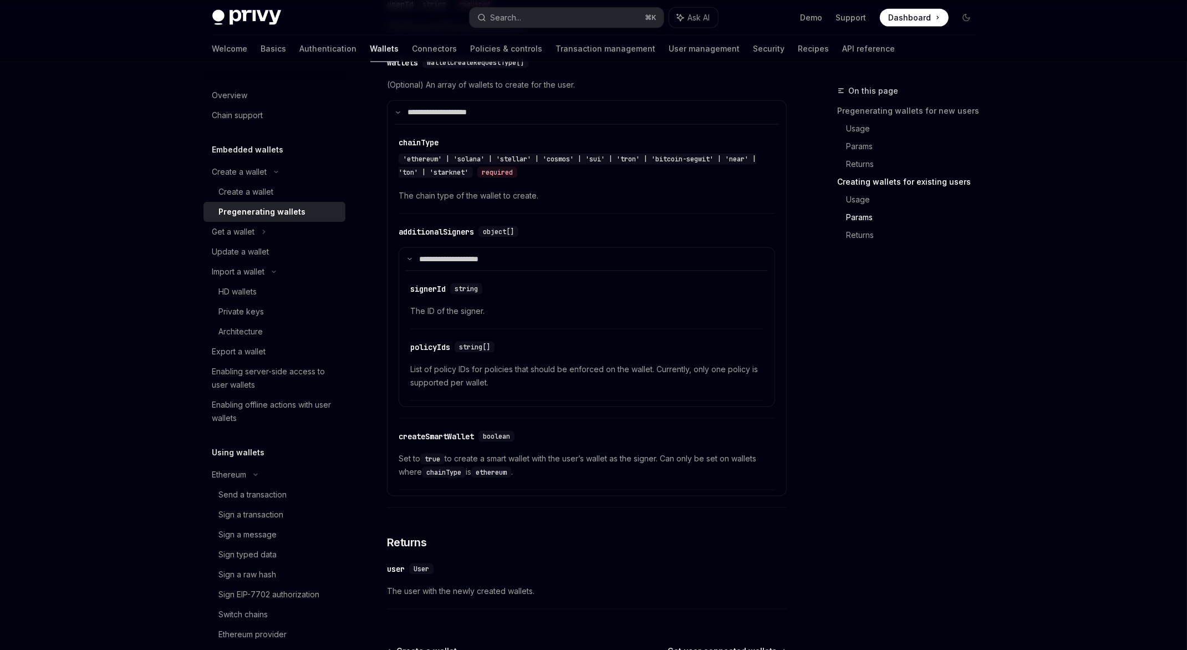
click at [812, 23] on ul "Demo Support Dashboard Dashboard" at bounding box center [875, 18] width 148 height 18
click at [813, 21] on link "Demo" at bounding box center [812, 17] width 22 height 11
